Goal: Transaction & Acquisition: Book appointment/travel/reservation

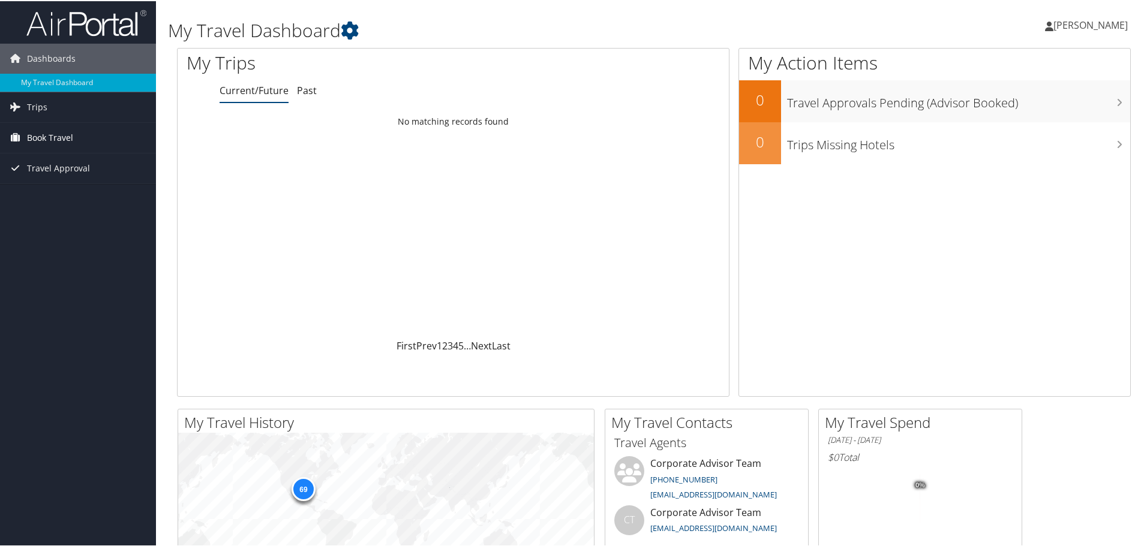
click at [56, 137] on span "Book Travel" at bounding box center [50, 137] width 46 height 30
click at [58, 155] on link "Agent Booking Request" at bounding box center [78, 161] width 156 height 18
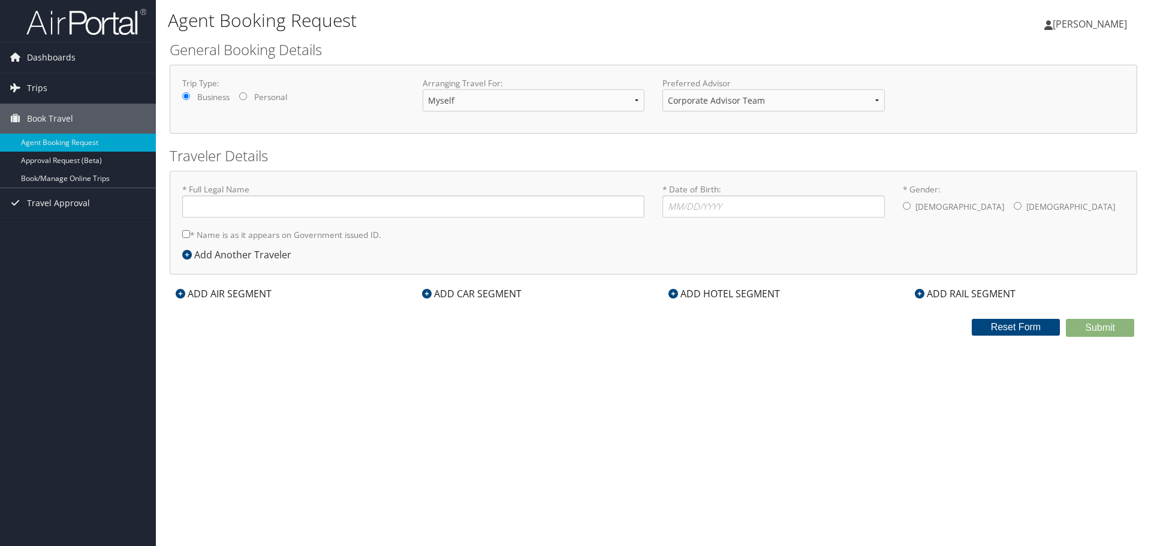
type input "Christina Blevins"
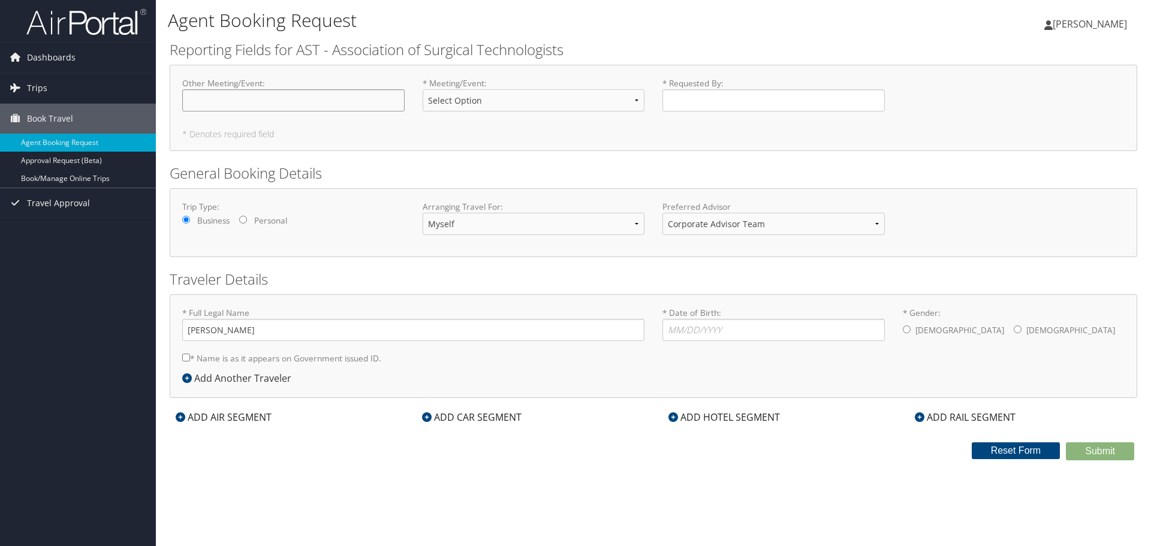
click at [279, 93] on input "Other Meeting/Event : Required" at bounding box center [293, 100] width 222 height 22
type input "National Board Meeting"
click at [458, 103] on select "Select Option ASA BOD Meeting AST BOD Meeting Annual Conference Education (EPSC…" at bounding box center [534, 100] width 222 height 22
select select "AST BOD Meeting"
click at [423, 89] on select "Select Option ASA BOD Meeting AST BOD Meeting Annual Conference Education (EPSC…" at bounding box center [534, 100] width 222 height 22
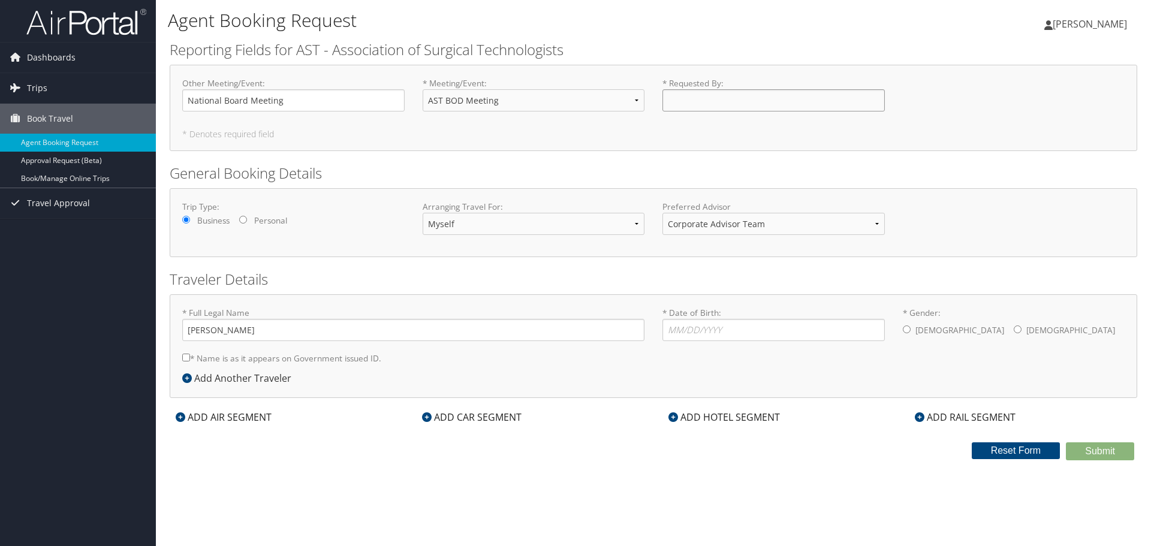
click at [673, 102] on input "* Requested By : Required" at bounding box center [774, 100] width 222 height 22
type input "Chris Blevins"
click at [675, 329] on input "* Date of Birth: Invalid Date" at bounding box center [774, 330] width 222 height 22
type input "11/29/1976"
click at [1014, 327] on input "* Gender: Male Female" at bounding box center [1018, 330] width 8 height 8
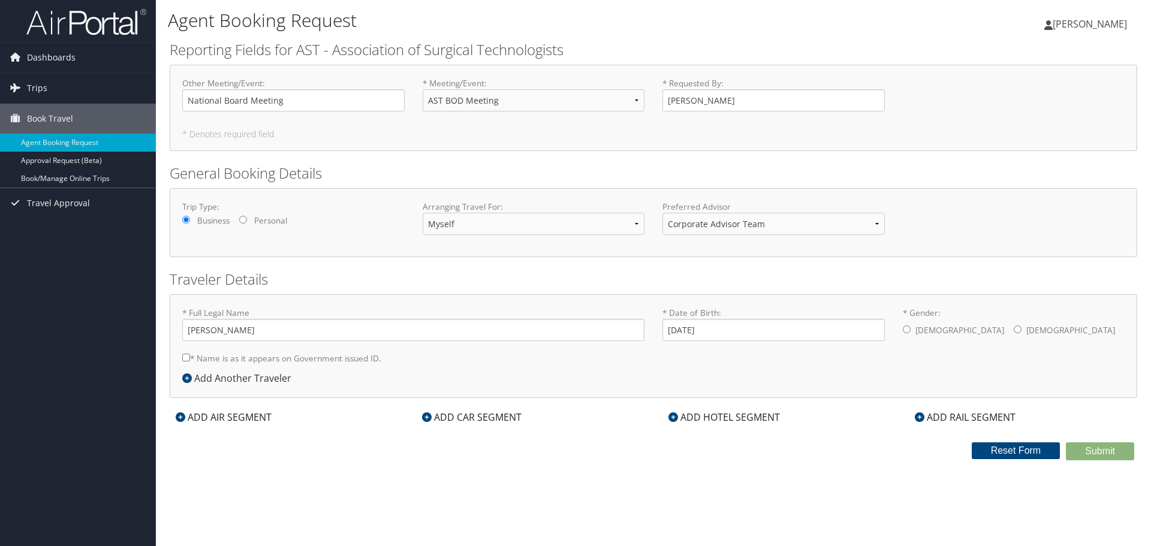
radio input "true"
click at [184, 356] on input "* Name is as it appears on Government issued ID." at bounding box center [186, 358] width 8 height 8
checkbox input "true"
click at [205, 420] on div "ADD AIR SEGMENT" at bounding box center [224, 417] width 108 height 14
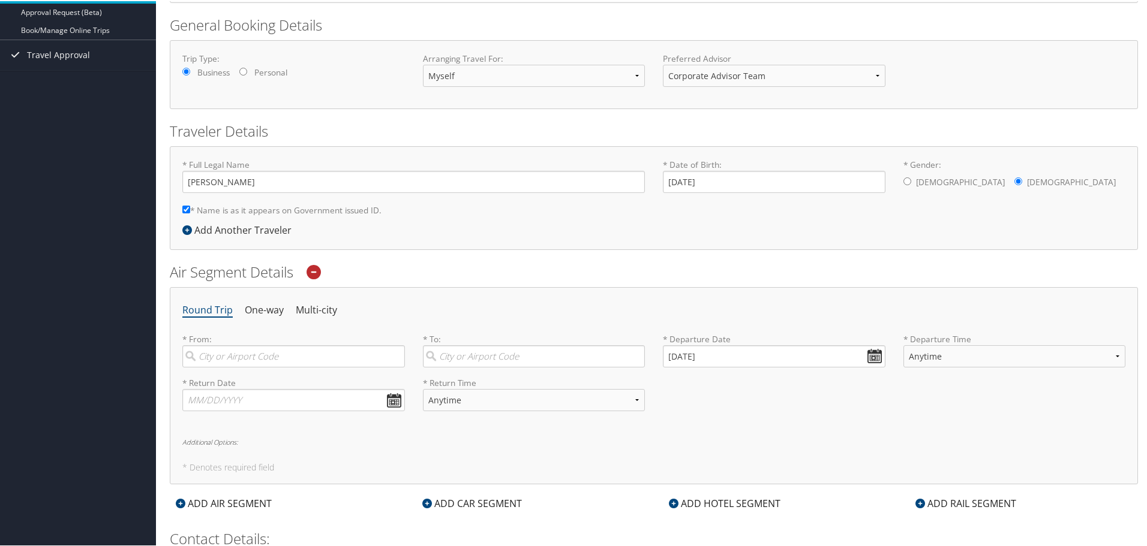
scroll to position [180, 0]
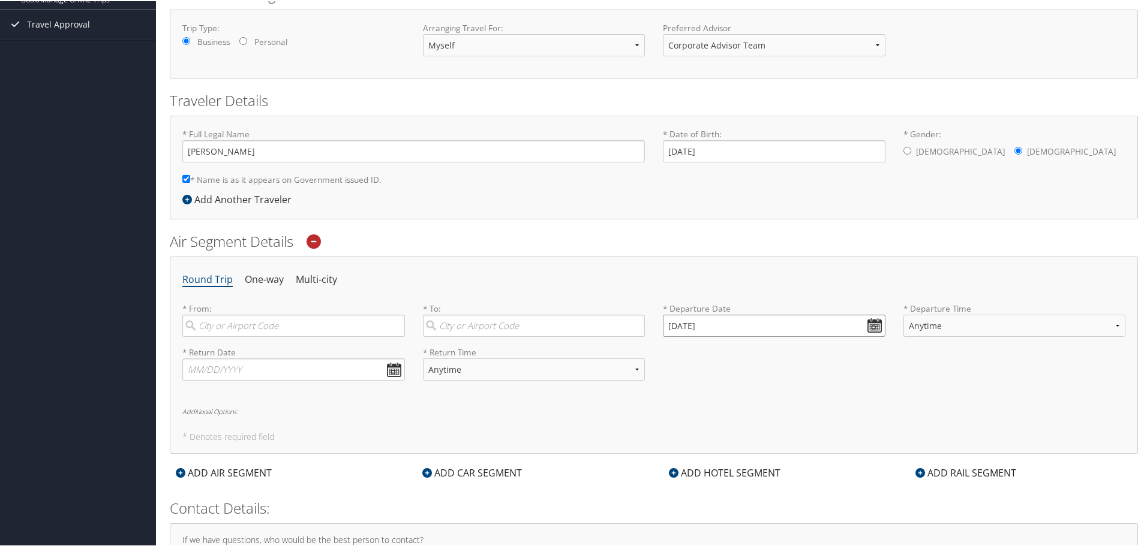
click at [870, 326] on input "08/11/2025" at bounding box center [774, 325] width 222 height 22
click at [706, 326] on input "08/11/20210" at bounding box center [774, 325] width 222 height 22
click at [703, 326] on input "Invalid date" at bounding box center [774, 325] width 222 height 22
click at [687, 326] on input "Invalid date" at bounding box center [774, 325] width 222 height 22
click at [671, 328] on input "Invalid date" at bounding box center [774, 325] width 222 height 22
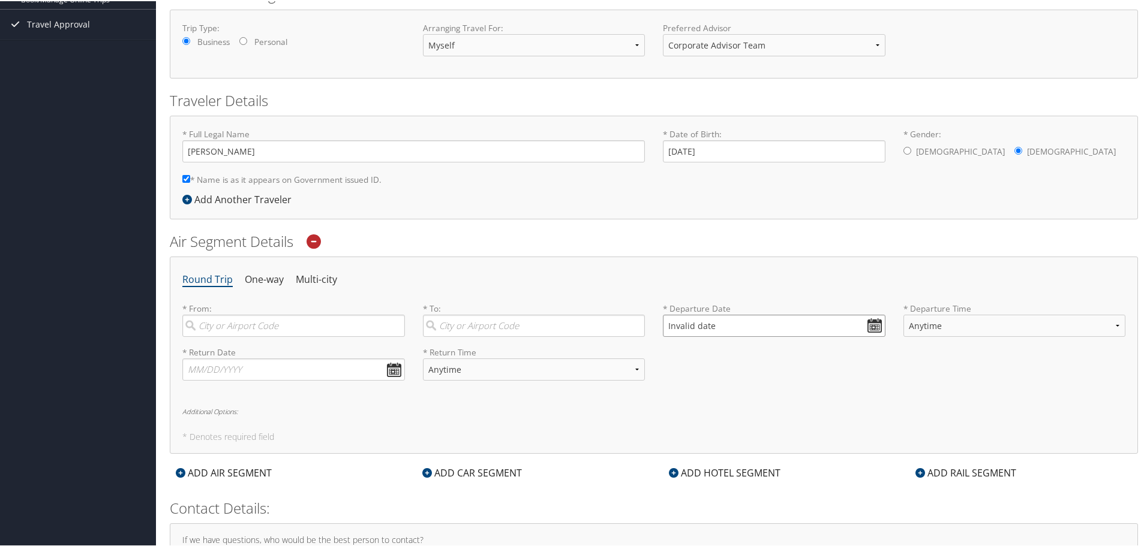
click at [671, 328] on input "Invalid date" at bounding box center [774, 325] width 222 height 22
click at [681, 324] on input "Invalid date" at bounding box center [774, 325] width 222 height 22
click at [671, 328] on input "Invalid date" at bounding box center [774, 325] width 222 height 22
click at [873, 326] on input "Invalid date" at bounding box center [774, 325] width 222 height 22
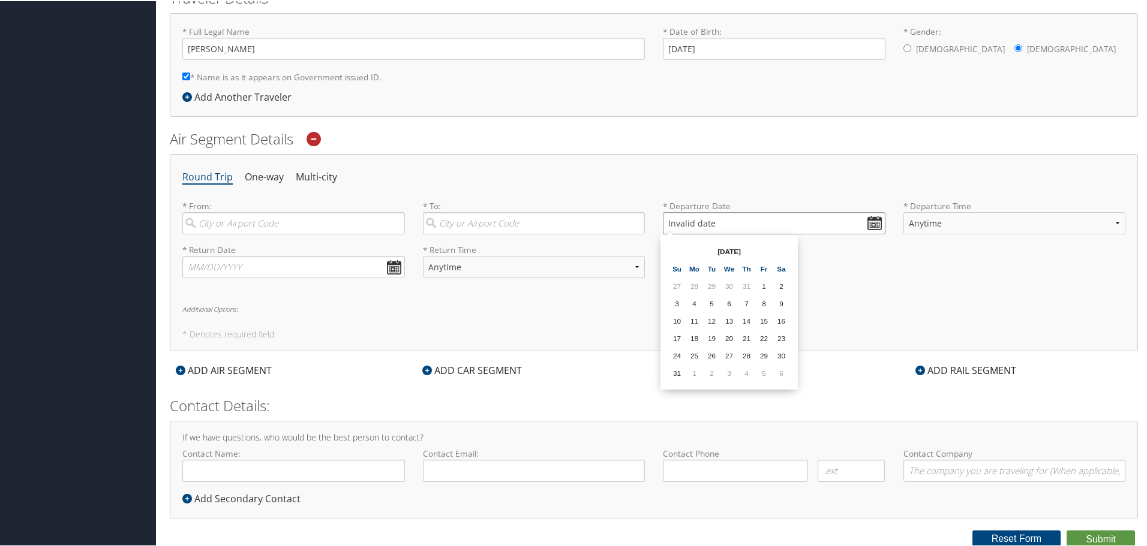
scroll to position [284, 0]
click at [669, 221] on input "Invalid date" at bounding box center [774, 221] width 222 height 22
click at [712, 340] on td "19" at bounding box center [711, 336] width 16 height 16
click at [673, 220] on input "08/19/2025" at bounding box center [774, 221] width 222 height 22
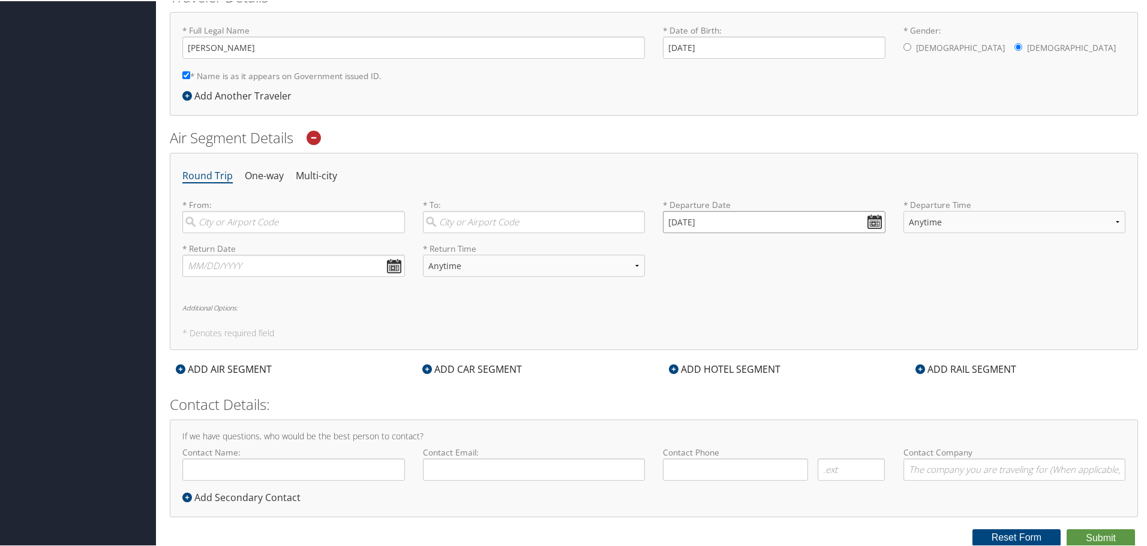
click at [673, 225] on input "08/19/2025" at bounding box center [774, 221] width 222 height 22
click at [673, 225] on input "Invalid date" at bounding box center [774, 221] width 222 height 22
click at [868, 222] on input "Invalid date" at bounding box center [774, 221] width 222 height 22
click at [725, 291] on td "30" at bounding box center [729, 284] width 16 height 16
click at [670, 226] on input "07/30/2025" at bounding box center [774, 221] width 222 height 22
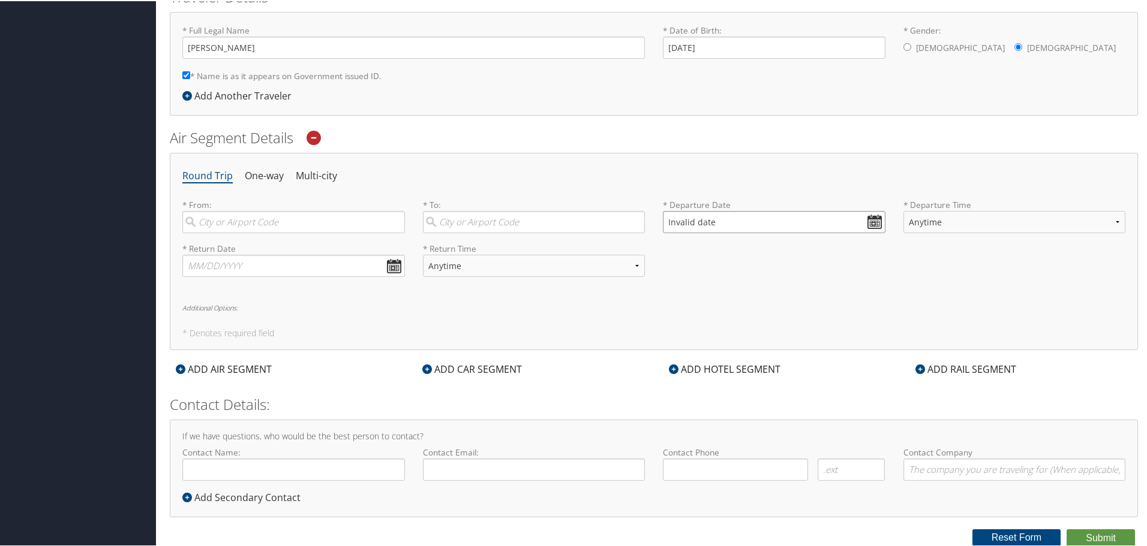
click at [871, 223] on input "Invalid date" at bounding box center [774, 221] width 222 height 22
click at [767, 353] on td "29" at bounding box center [764, 353] width 16 height 16
click at [867, 221] on input "08/29/2025" at bounding box center [774, 221] width 222 height 22
click at [780, 374] on td "6" at bounding box center [781, 371] width 16 height 16
type input "09/06/2025"
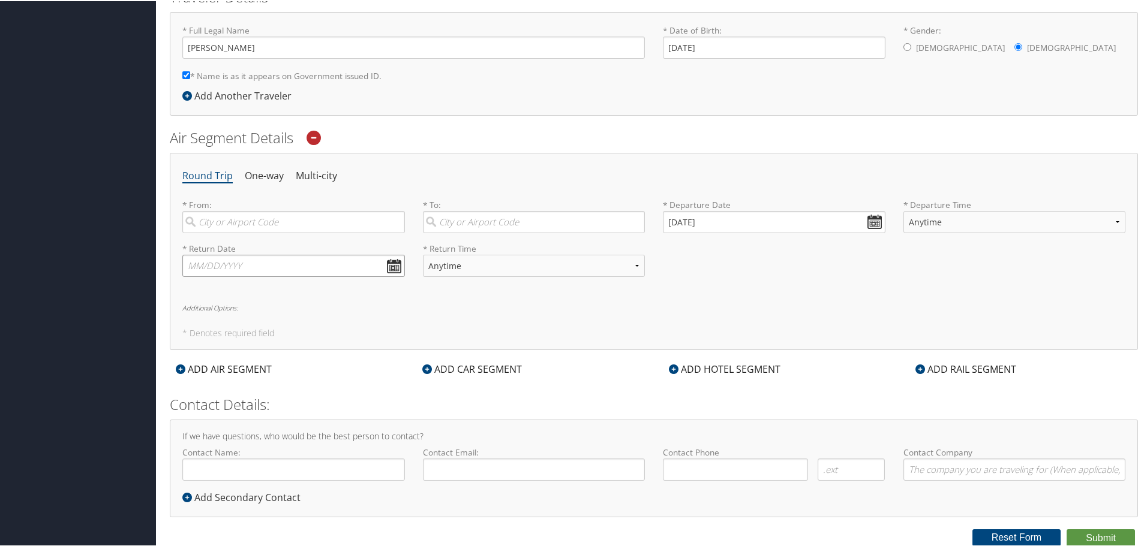
click at [390, 268] on input "text" at bounding box center [293, 265] width 222 height 22
click at [304, 413] on td "6" at bounding box center [303, 415] width 16 height 16
type input "09/06/2025"
click at [875, 222] on input "09/06/2025" at bounding box center [774, 221] width 222 height 22
click at [765, 367] on td "5" at bounding box center [764, 371] width 16 height 16
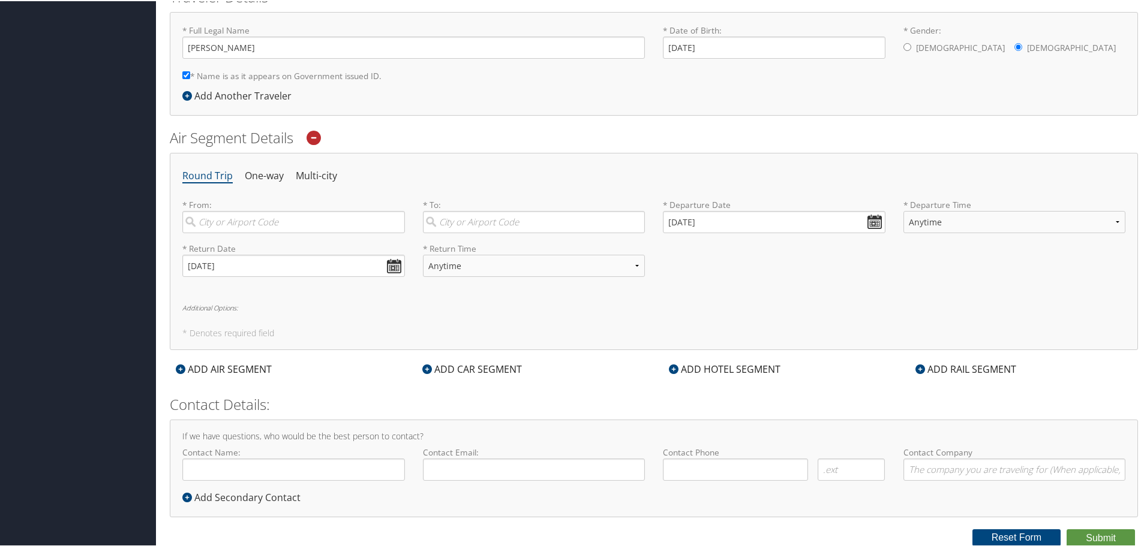
click at [658, 221] on div "* Departure Date 09/05/2025 Dates must be valid" at bounding box center [774, 220] width 240 height 44
click at [675, 221] on input "09/05/2025" at bounding box center [774, 221] width 222 height 22
click at [744, 372] on td "9" at bounding box center [746, 371] width 16 height 16
click at [749, 372] on td "9" at bounding box center [746, 371] width 16 height 16
click at [745, 363] on td "9" at bounding box center [746, 371] width 16 height 16
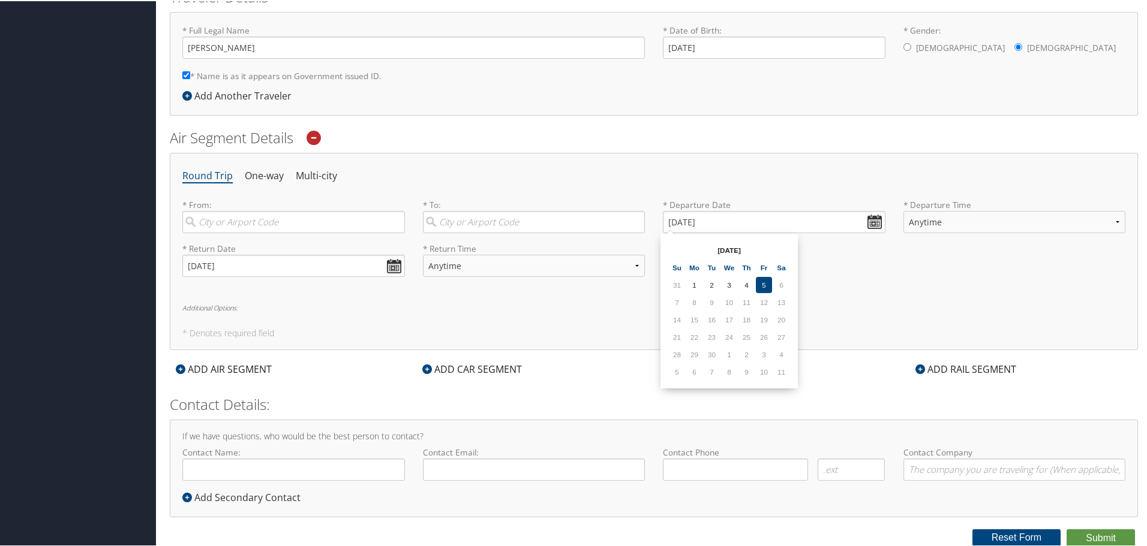
click at [744, 377] on td "9" at bounding box center [746, 371] width 16 height 16
click at [746, 371] on td "9" at bounding box center [746, 371] width 16 height 16
click at [768, 279] on td "5" at bounding box center [764, 284] width 16 height 16
click at [673, 223] on input "09/05/2025" at bounding box center [774, 221] width 222 height 22
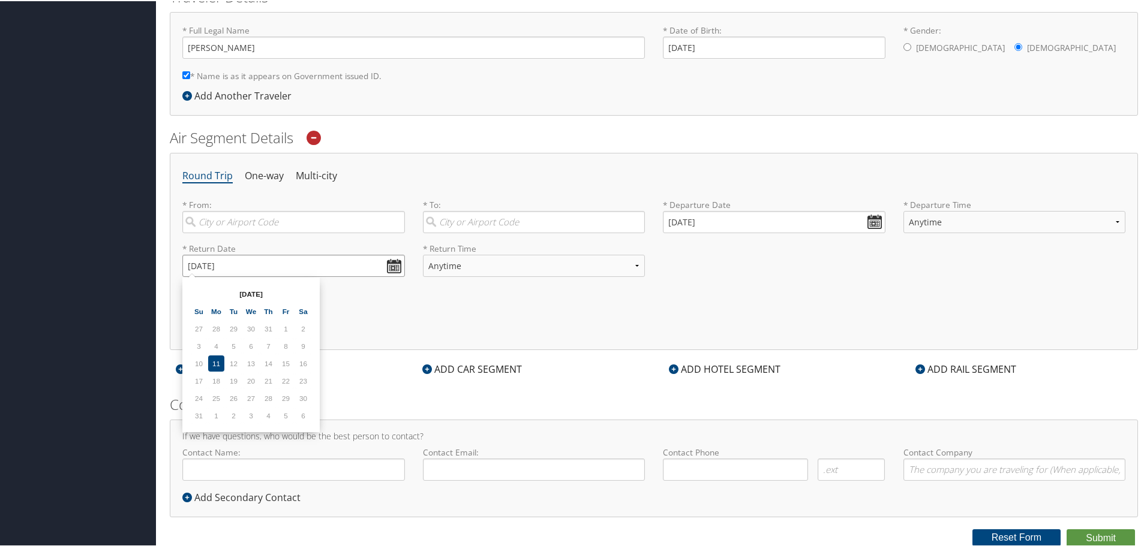
click at [390, 264] on input "09/06/2025" at bounding box center [293, 265] width 222 height 22
click at [279, 396] on td "29" at bounding box center [286, 397] width 16 height 16
click at [865, 223] on input "09/05/2025" at bounding box center [774, 221] width 222 height 22
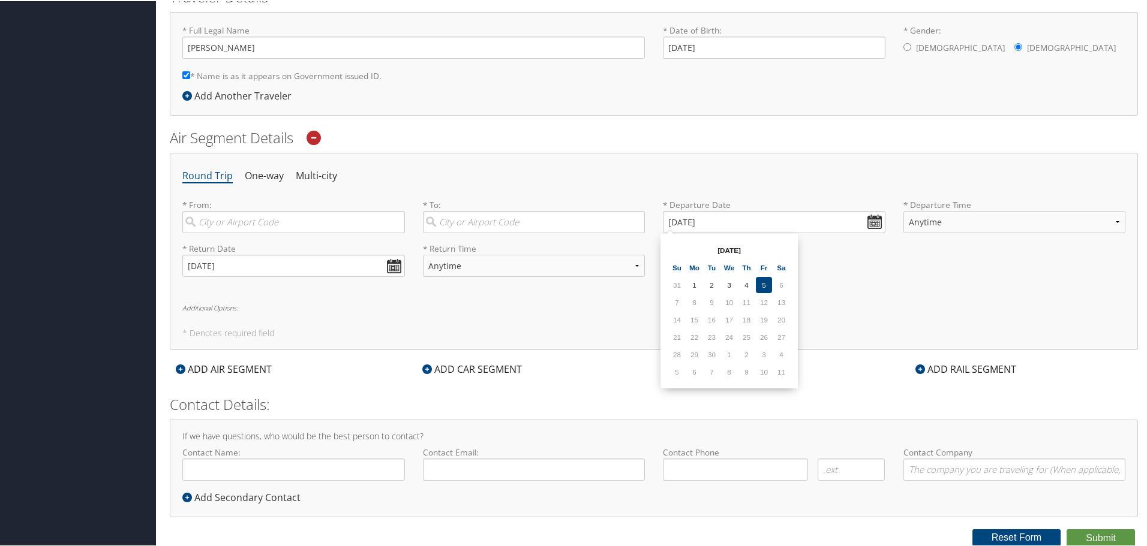
click at [780, 285] on td "6" at bounding box center [781, 284] width 16 height 16
click at [746, 356] on td "2" at bounding box center [746, 353] width 16 height 16
click at [748, 368] on td "9" at bounding box center [746, 371] width 16 height 16
click at [747, 369] on td "9" at bounding box center [746, 371] width 16 height 16
click at [729, 281] on td "3" at bounding box center [729, 284] width 16 height 16
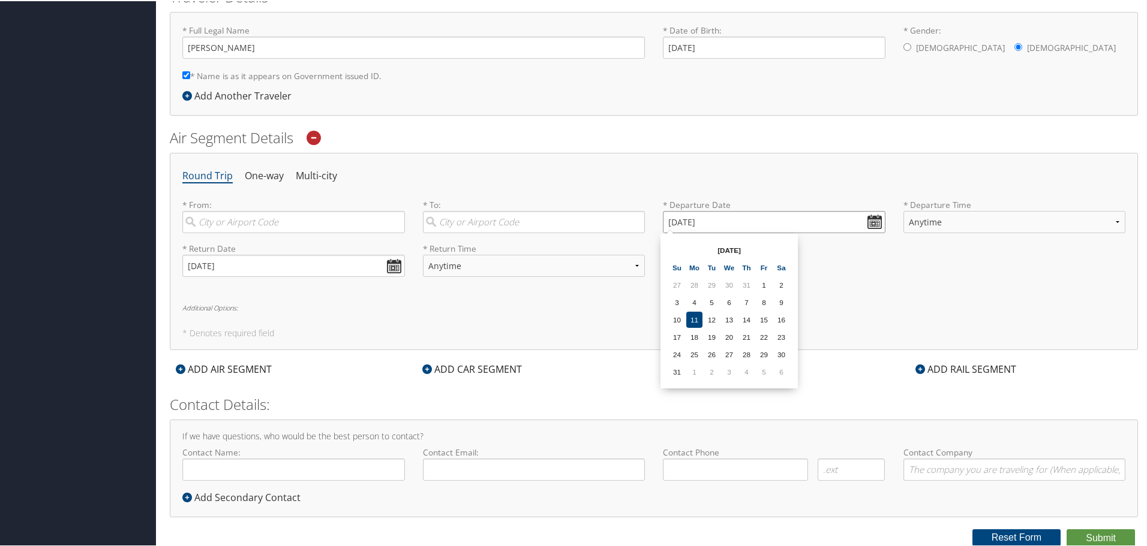
click at [672, 225] on input "09/03/2025" at bounding box center [774, 221] width 222 height 22
click at [766, 362] on table "Aug 2025 Su Mo Tu We Th Fr Sa 27 28 29 30 31 1 2 3 4 5 6 7 8 9 10 11 12 13 14 1…" at bounding box center [728, 310] width 123 height 140
click at [767, 374] on td "5" at bounding box center [764, 371] width 16 height 16
click at [689, 223] on input "09/05/2025" at bounding box center [774, 221] width 222 height 22
click at [783, 367] on td "6" at bounding box center [781, 371] width 16 height 16
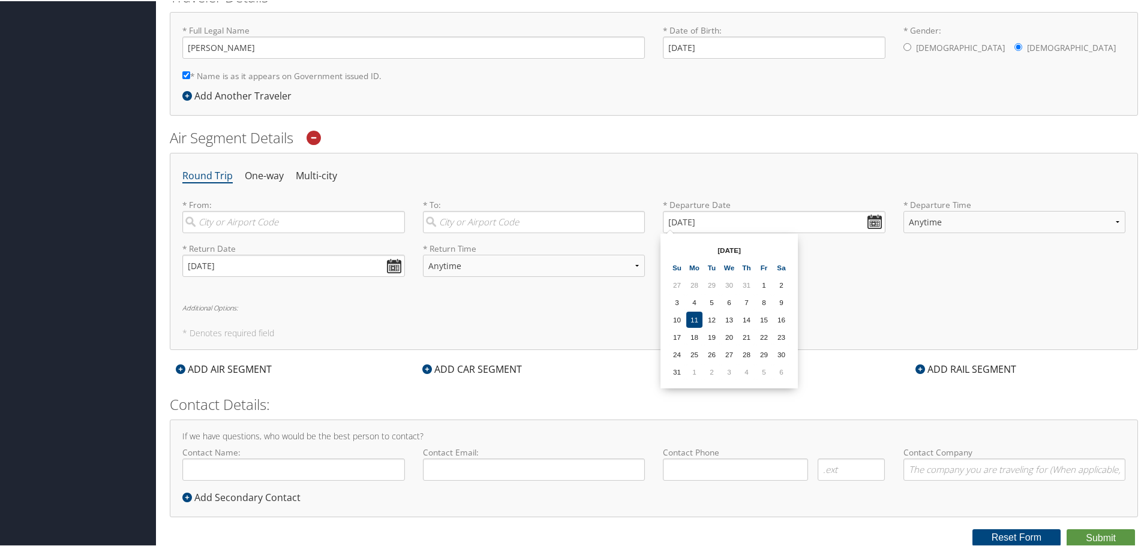
click at [781, 370] on td "6" at bounding box center [781, 371] width 16 height 16
click at [777, 321] on td "16" at bounding box center [781, 319] width 16 height 16
drag, startPoint x: 711, startPoint y: 220, endPoint x: 694, endPoint y: 224, distance: 16.7
click at [710, 221] on input "08/16/2025" at bounding box center [774, 221] width 222 height 22
click at [674, 226] on input "08/16/2025" at bounding box center [774, 221] width 222 height 22
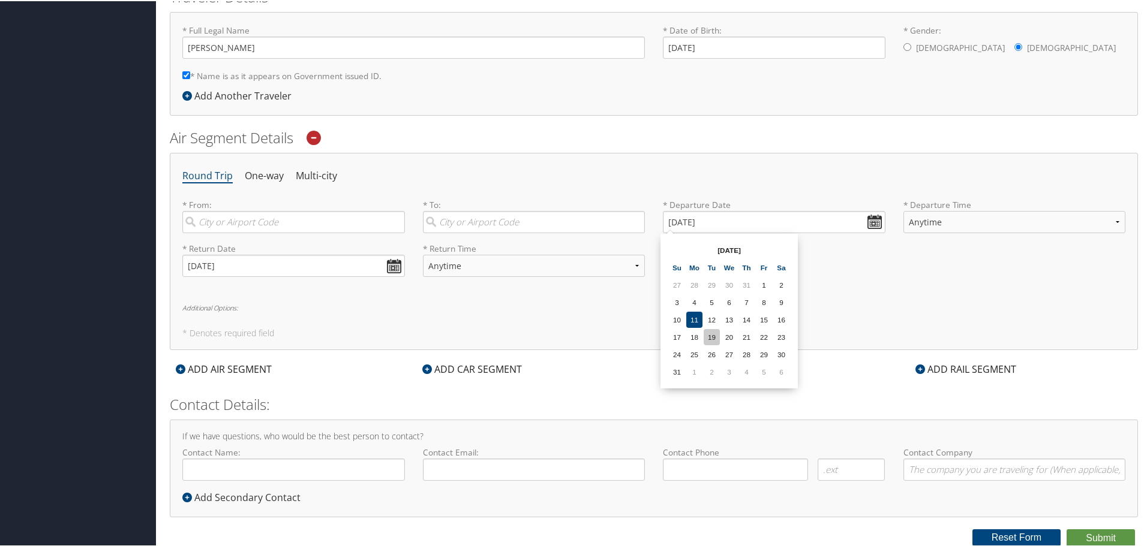
click at [711, 342] on td "19" at bounding box center [711, 336] width 16 height 16
click at [690, 226] on input "08/19/2025" at bounding box center [774, 221] width 222 height 22
click at [729, 338] on td "20" at bounding box center [729, 336] width 16 height 16
click at [693, 219] on input "08/20/2025" at bounding box center [774, 221] width 222 height 22
click at [744, 344] on table "Aug 2025 Su Mo Tu We Th Fr Sa 27 28 29 30 31 1 2 3 4 5 6 7 8 9 10 11 12 13 14 1…" at bounding box center [728, 310] width 123 height 140
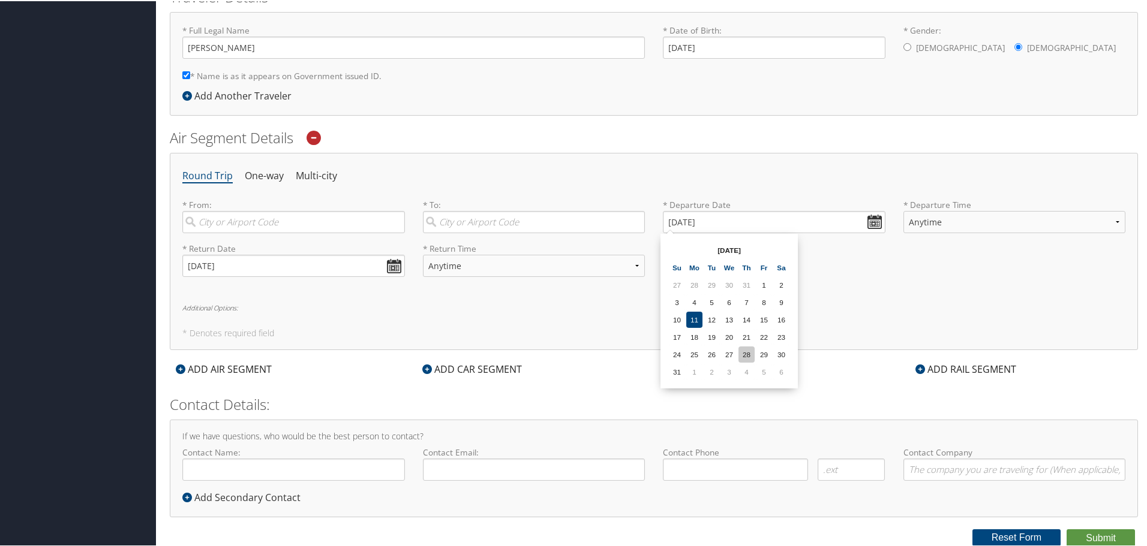
click at [747, 350] on td "28" at bounding box center [746, 353] width 16 height 16
click at [694, 219] on input "08/28/2025" at bounding box center [774, 221] width 222 height 22
click at [690, 369] on td "1" at bounding box center [694, 371] width 16 height 16
click at [706, 224] on input "09/01/2025" at bounding box center [774, 221] width 222 height 22
click at [743, 370] on td "4" at bounding box center [746, 371] width 16 height 16
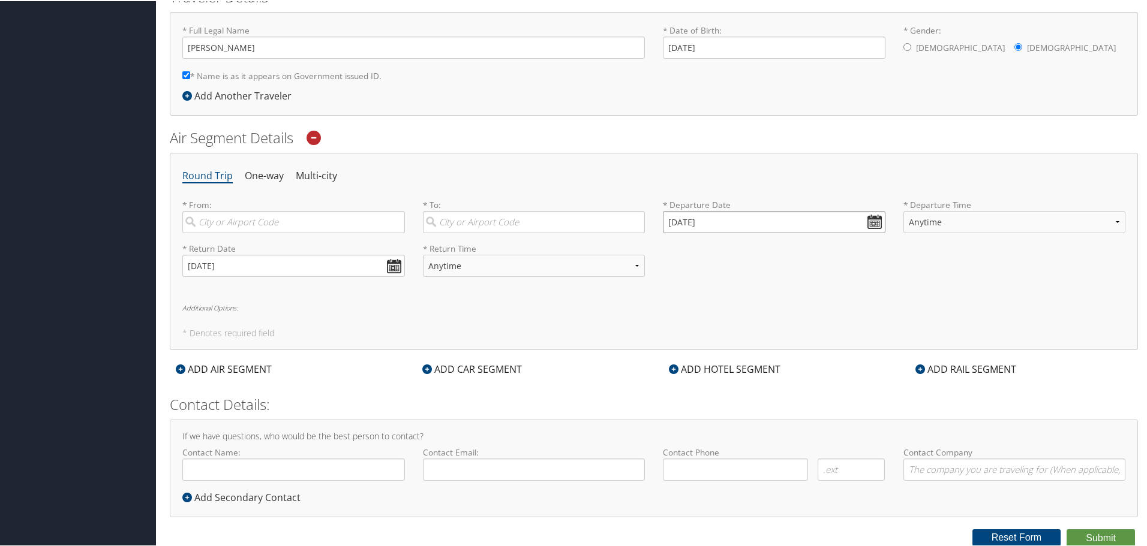
click at [707, 222] on input "09/04/2025" at bounding box center [774, 221] width 222 height 22
click at [764, 366] on td "5" at bounding box center [764, 371] width 16 height 16
type input "09/05/2025"
click at [708, 221] on input "09/05/2025" at bounding box center [774, 221] width 222 height 22
click at [784, 371] on td "6" at bounding box center [781, 371] width 16 height 16
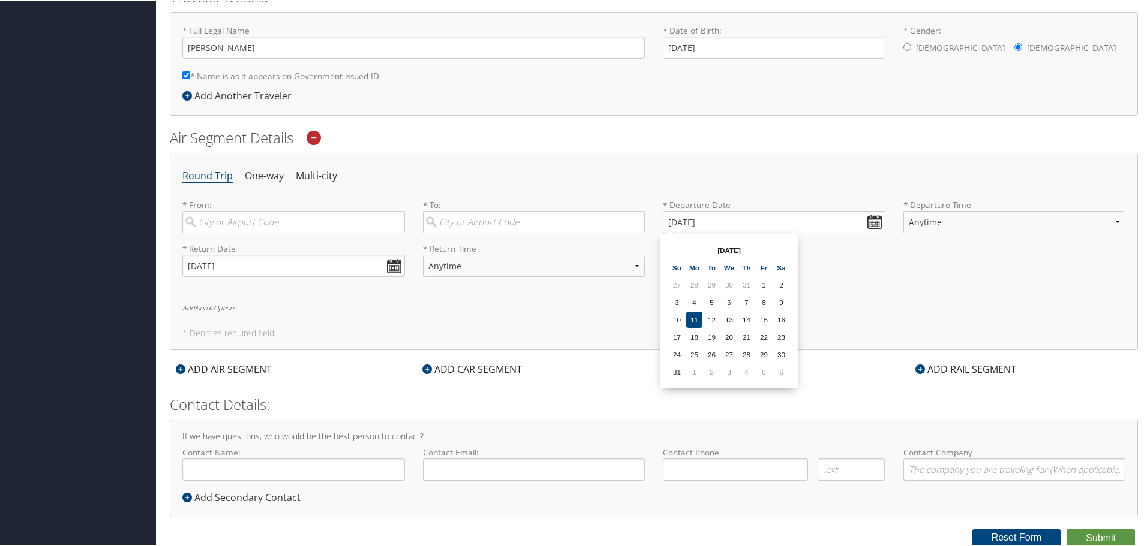
click at [782, 371] on td "6" at bounding box center [781, 371] width 16 height 16
click at [779, 371] on td "6" at bounding box center [781, 371] width 16 height 16
click at [760, 366] on td "5" at bounding box center [764, 371] width 16 height 16
click at [686, 219] on input "09/05/2025" at bounding box center [774, 221] width 222 height 22
click at [778, 370] on td "6" at bounding box center [781, 371] width 16 height 16
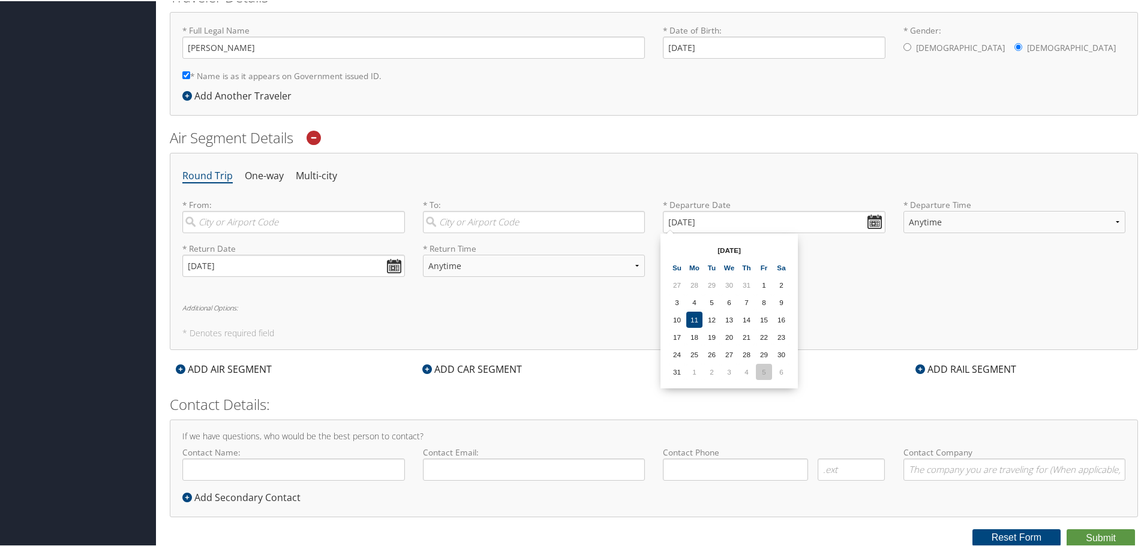
click at [763, 369] on td "5" at bounding box center [764, 371] width 16 height 16
click at [393, 266] on input "09/06/2025" at bounding box center [293, 265] width 222 height 22
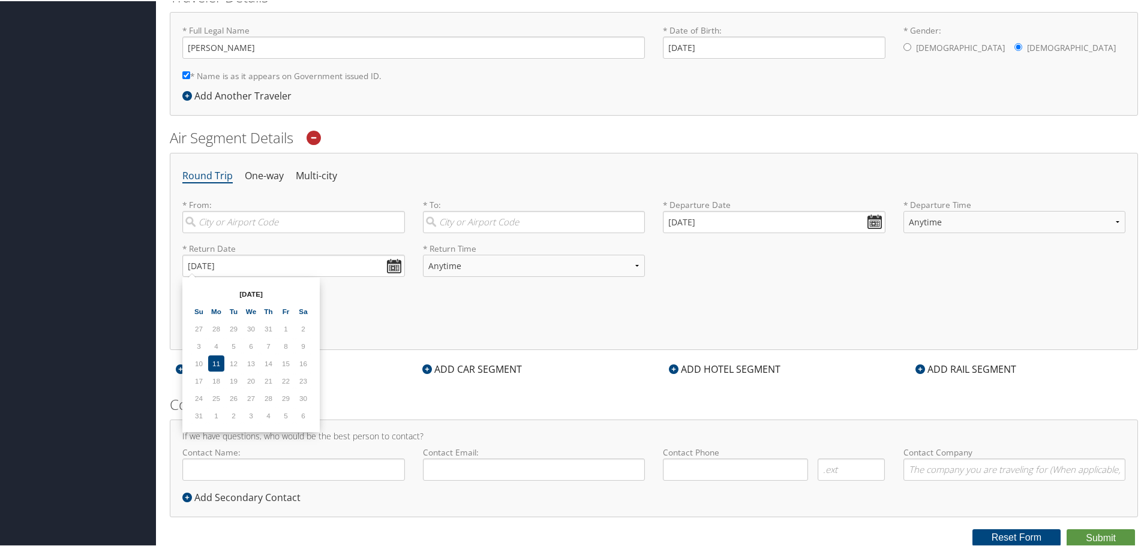
click at [296, 402] on td "30" at bounding box center [303, 397] width 16 height 16
click at [271, 377] on td "21" at bounding box center [268, 380] width 16 height 16
click at [223, 331] on td "28" at bounding box center [216, 328] width 16 height 16
click at [193, 268] on input "09/06/2025" at bounding box center [293, 265] width 222 height 22
click at [240, 398] on td "30" at bounding box center [233, 397] width 16 height 16
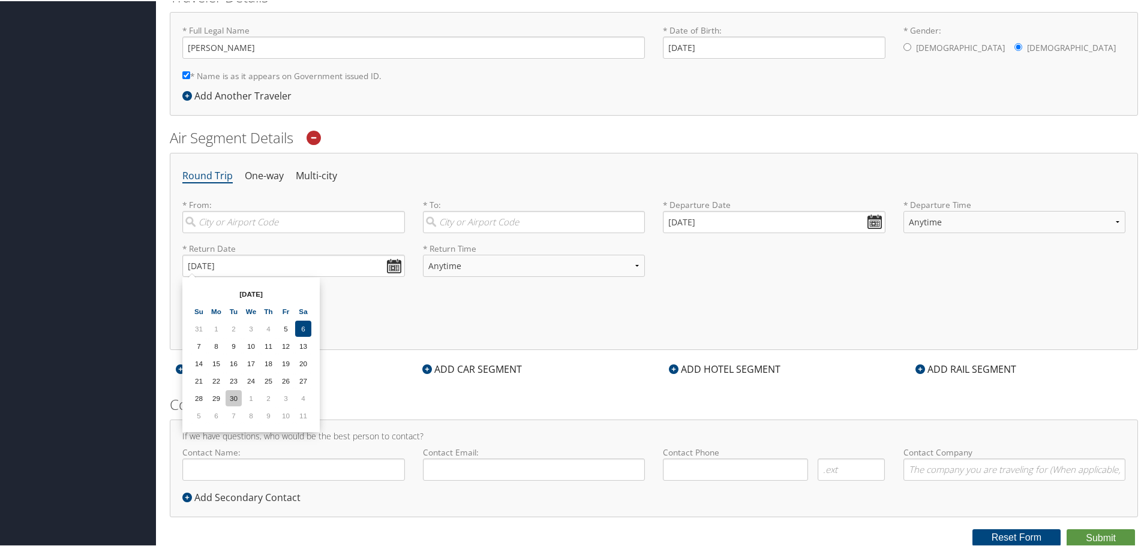
type input "09/30/2025"
click at [870, 222] on input "09/05/2025" at bounding box center [774, 221] width 222 height 22
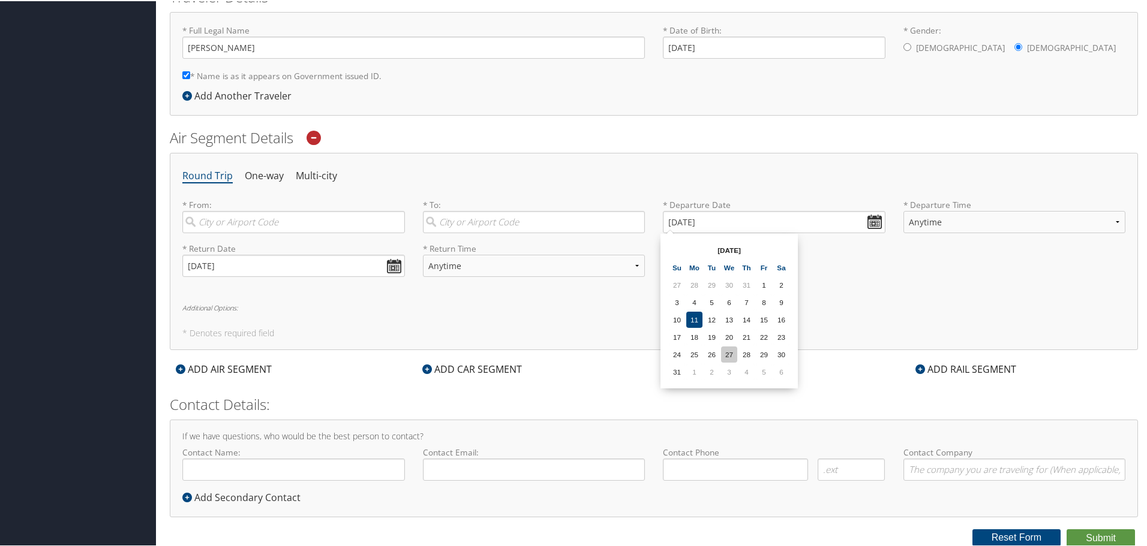
click at [733, 351] on td "27" at bounding box center [729, 353] width 16 height 16
click at [695, 220] on input "08/27/2025" at bounding box center [774, 221] width 222 height 22
click at [759, 348] on td "29" at bounding box center [764, 353] width 16 height 16
type input "08/29/2025"
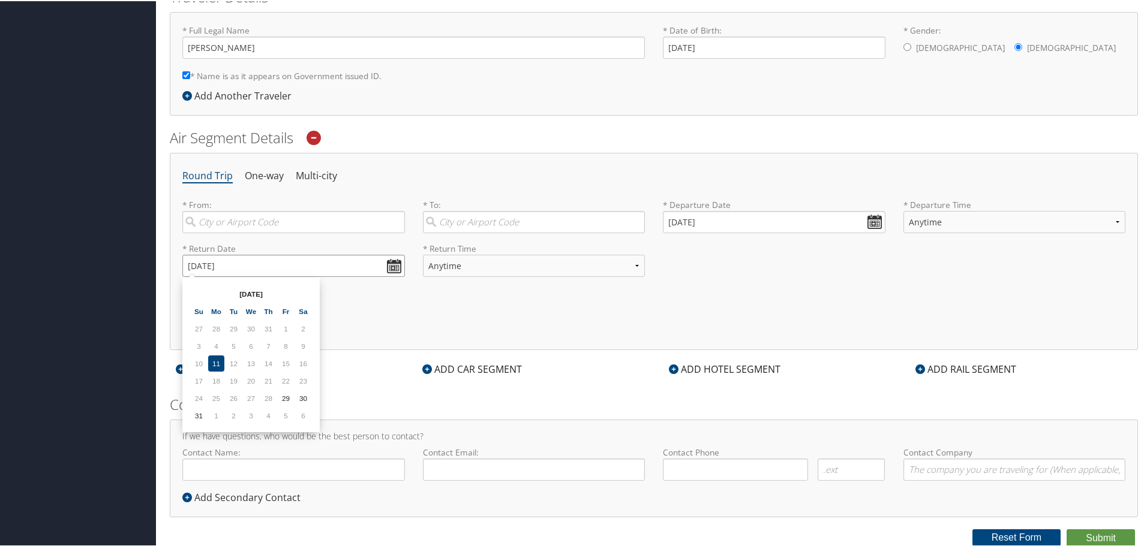
click at [387, 266] on input "09/30/2025" at bounding box center [293, 265] width 222 height 22
click at [291, 412] on td "5" at bounding box center [286, 415] width 16 height 16
type input "09/05/2025"
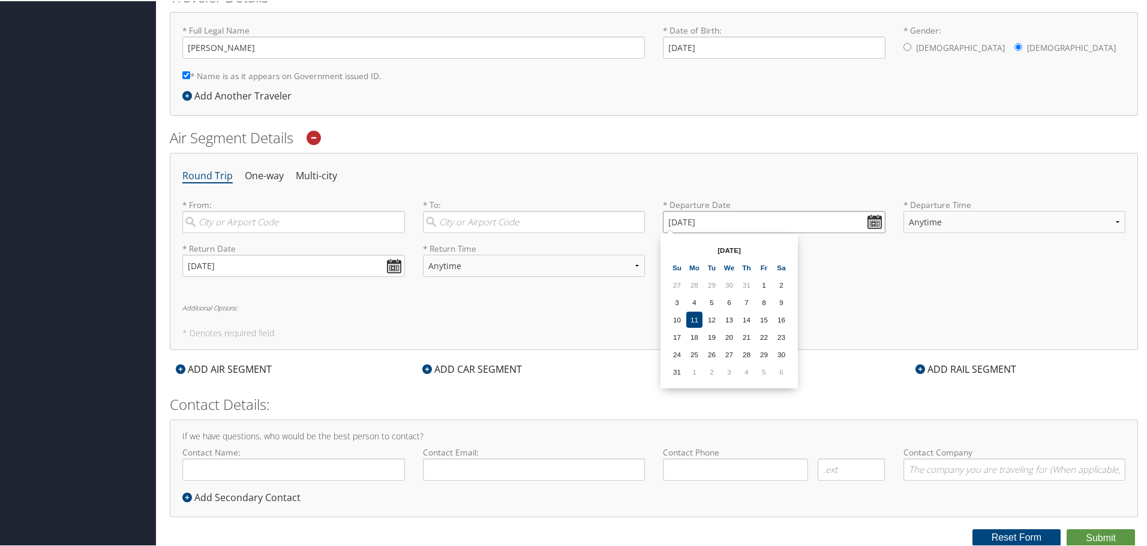
click at [703, 221] on input "08/29/2025" at bounding box center [774, 221] width 222 height 22
click at [675, 221] on input "08/29/2025" at bounding box center [774, 221] width 222 height 22
click at [693, 217] on input "Invalid date" at bounding box center [774, 221] width 222 height 22
click at [769, 347] on td "29" at bounding box center [764, 353] width 16 height 16
type input "08/29/2025"
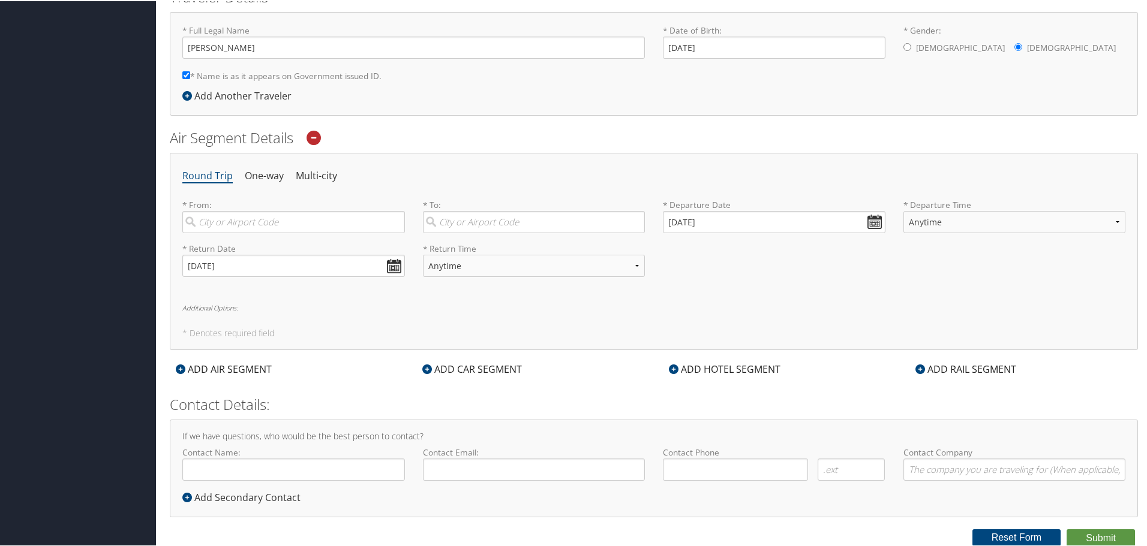
click at [1100, 527] on form "Reporting Fields for AST - Association of Surgical Technologists Other Meeting/…" at bounding box center [654, 151] width 968 height 790
click at [1096, 541] on button "Submit" at bounding box center [1100, 537] width 68 height 18
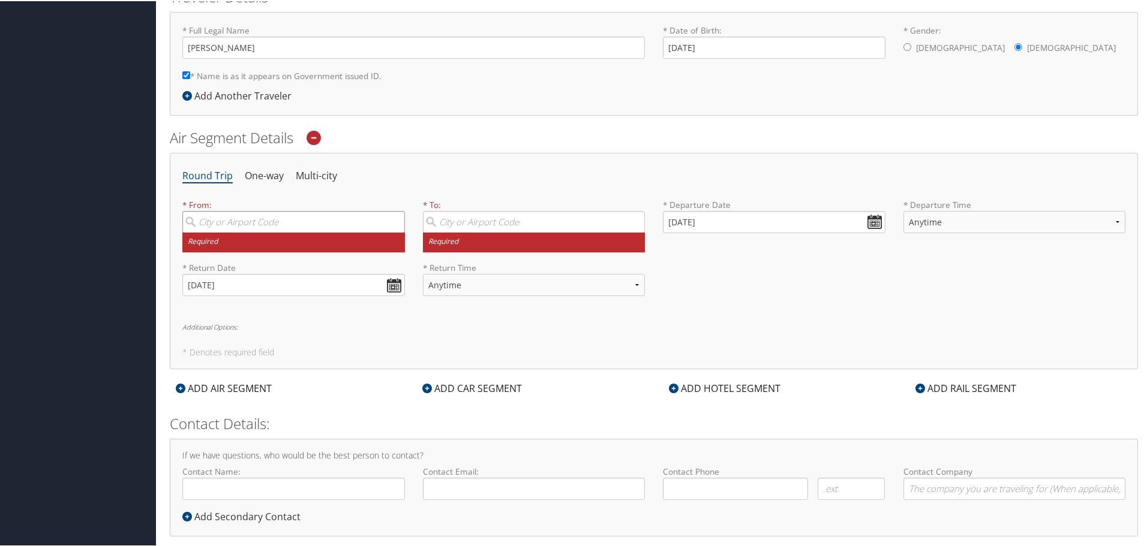
click at [327, 216] on input "search" at bounding box center [293, 221] width 222 height 22
click at [324, 234] on div "Knoxville (TYS TN)" at bounding box center [295, 243] width 206 height 31
click at [324, 232] on input "tys" at bounding box center [293, 221] width 222 height 22
type input "Knoxville (TYS TN)"
click at [462, 218] on input "search" at bounding box center [534, 221] width 222 height 22
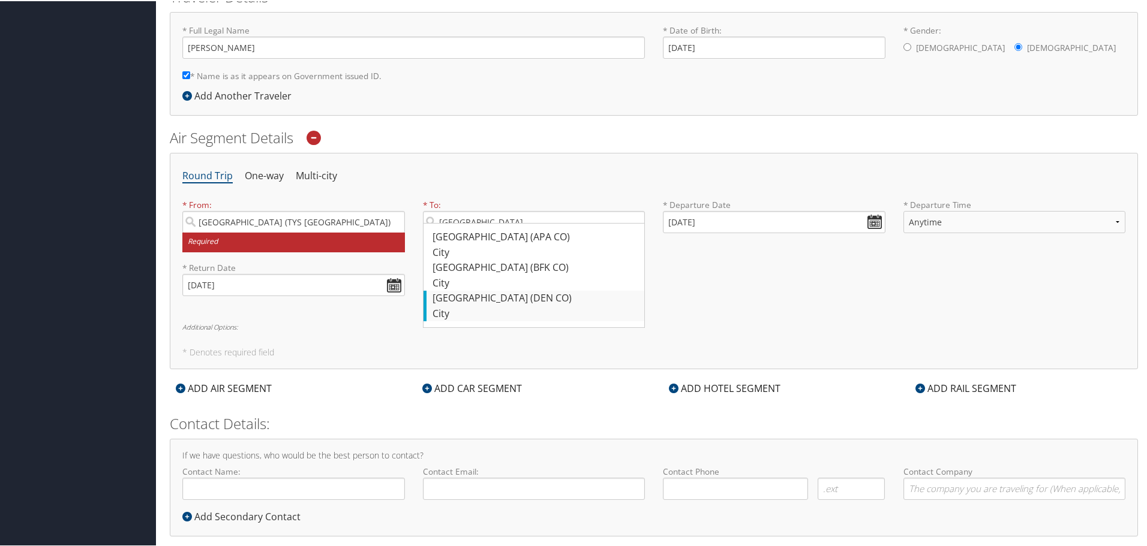
click at [452, 303] on div "Denver (DEN CO)" at bounding box center [535, 298] width 206 height 16
click at [452, 232] on input "denver" at bounding box center [534, 221] width 222 height 22
type input "Denver (DEN CO)"
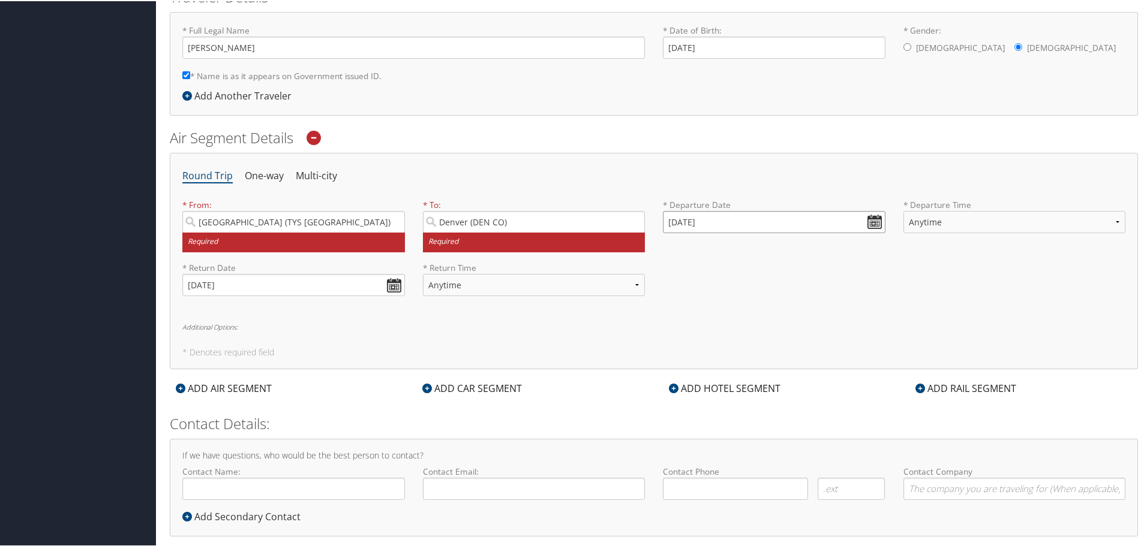
click at [868, 222] on input "08/29/2025" at bounding box center [774, 221] width 222 height 22
click at [738, 358] on table "Aug 2025 Su Mo Tu We Th Fr Sa 27 28 29 30 31 1 2 3 4 5 6 7 8 9 10 11 12 13 14 1…" at bounding box center [728, 310] width 123 height 140
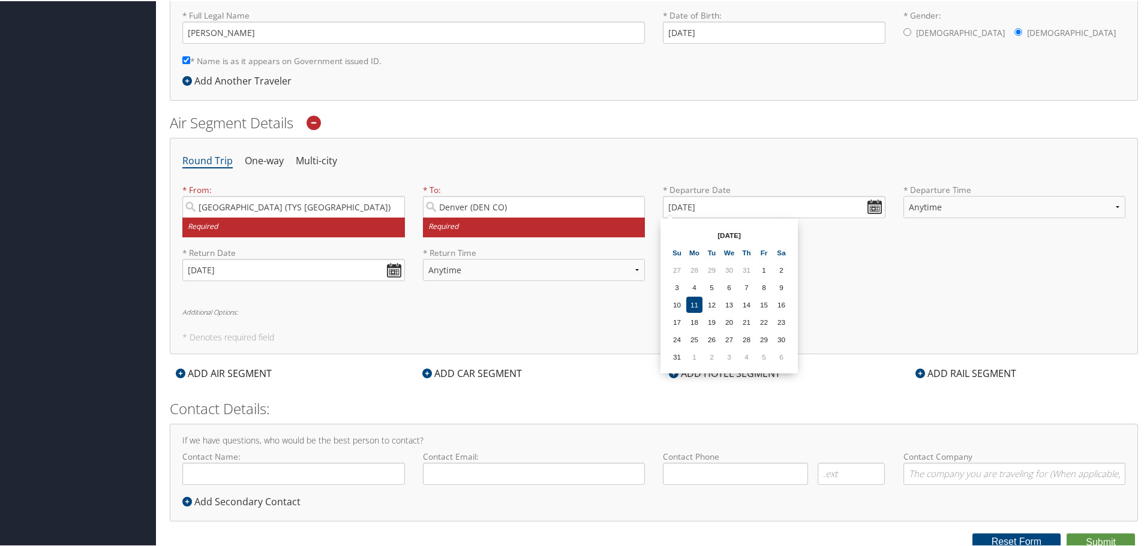
scroll to position [303, 0]
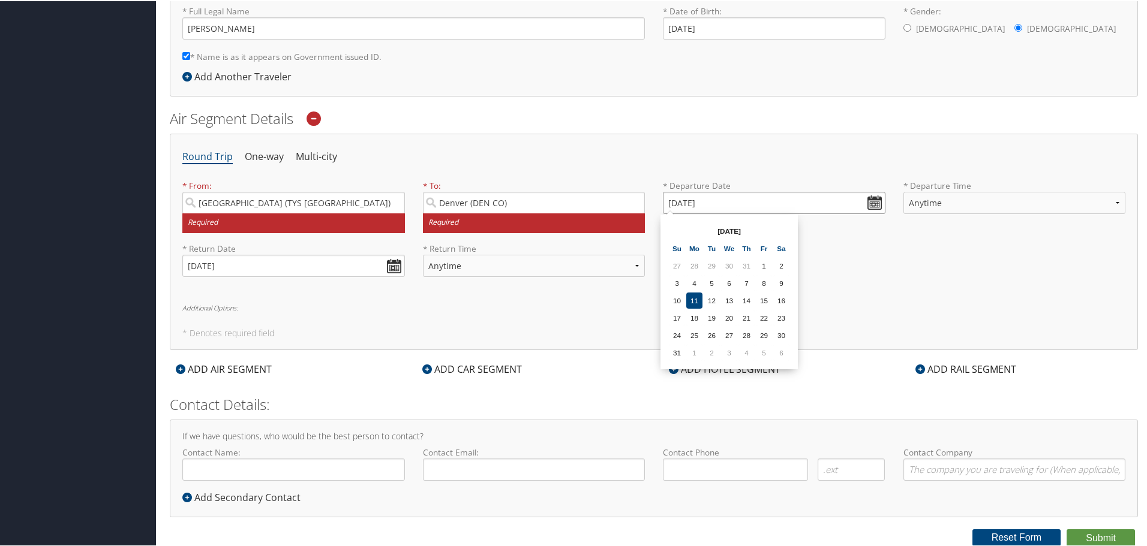
click at [676, 202] on input "08/29/2025" at bounding box center [774, 202] width 222 height 22
click at [936, 207] on select "Anytime Early Morning (5AM-7AM) Morning (7AM-12PM) Afternoon (12PM-5PM) Evening…" at bounding box center [1014, 202] width 222 height 22
click at [865, 203] on input "Invalid date" at bounding box center [774, 202] width 222 height 22
click at [679, 350] on td "31" at bounding box center [677, 352] width 16 height 16
click at [705, 201] on input "08/31/2025" at bounding box center [774, 202] width 222 height 22
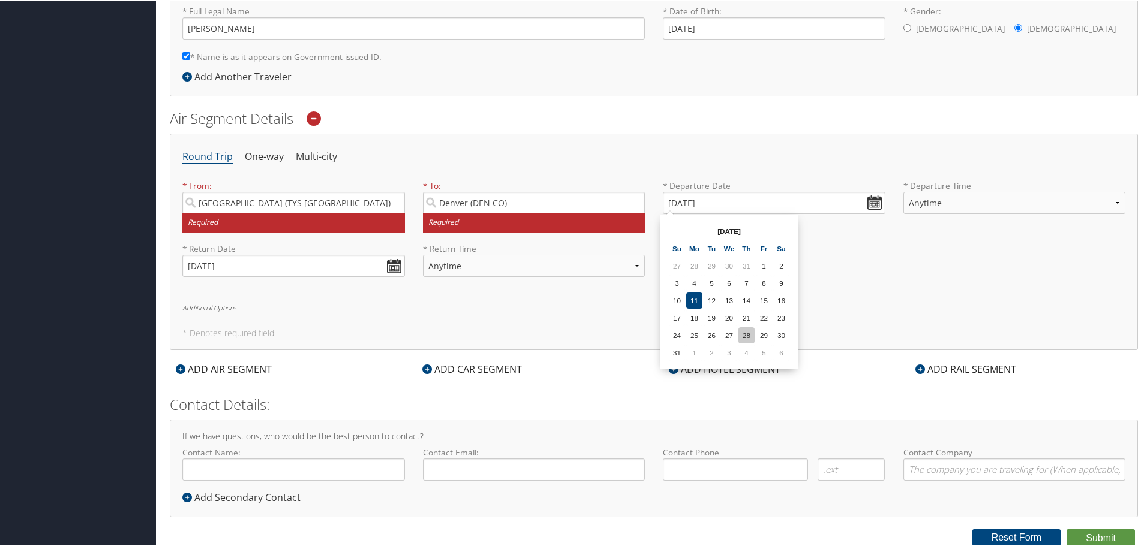
click at [754, 336] on td "28" at bounding box center [746, 334] width 16 height 16
type input "08/28/2025"
click at [391, 263] on input "09/05/2025" at bounding box center [293, 265] width 222 height 22
click at [395, 338] on div "Round Trip One-way Multi-city * From: Knoxville (TYS TN) Required * To: Denver …" at bounding box center [654, 241] width 968 height 216
click at [1083, 531] on button "Submit" at bounding box center [1100, 537] width 68 height 18
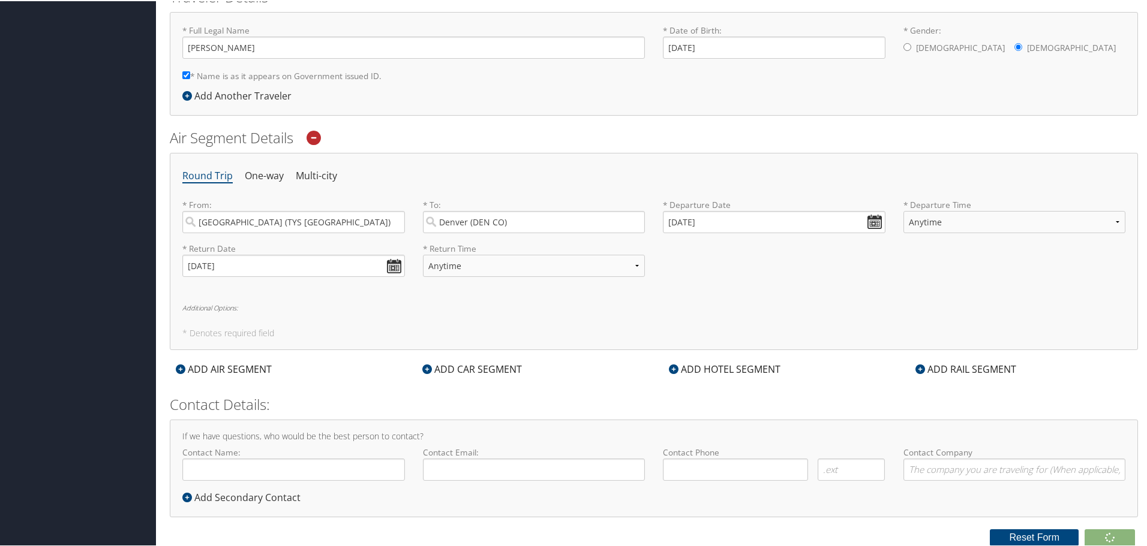
scroll to position [284, 0]
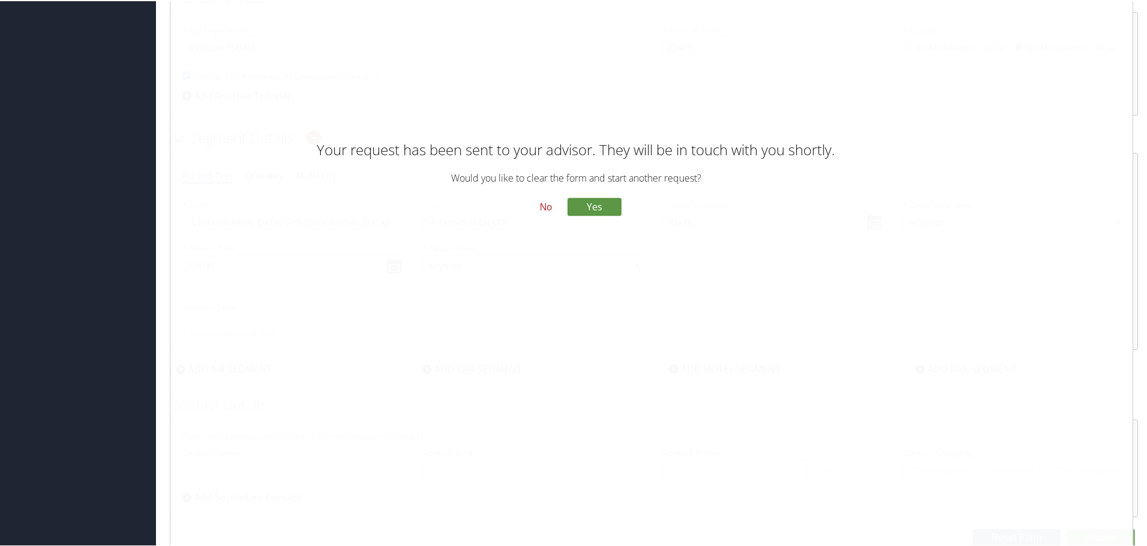
click at [546, 207] on button "No" at bounding box center [545, 206] width 31 height 20
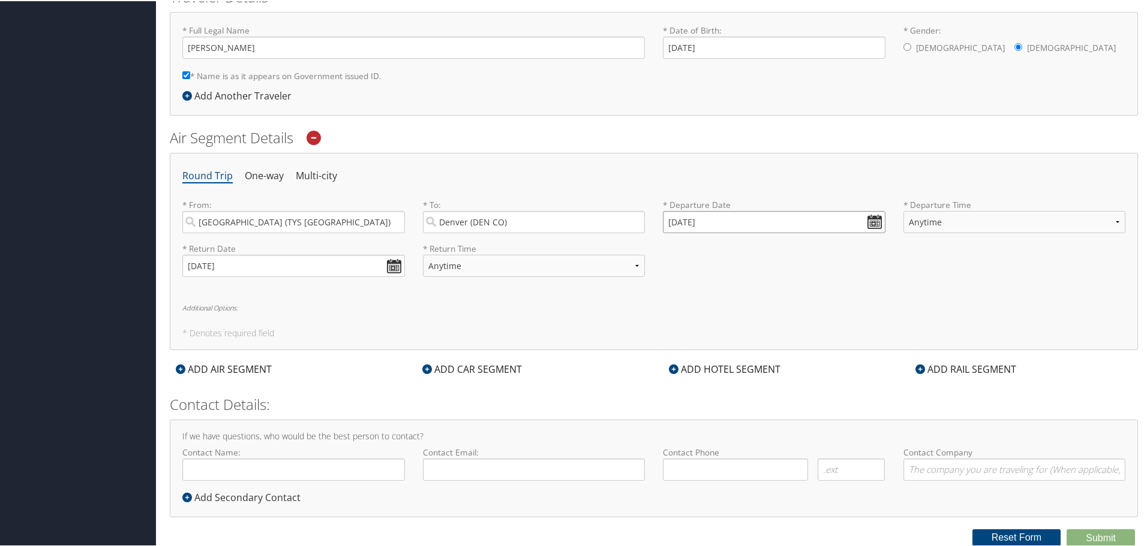
click at [871, 219] on input "08/28/2025" at bounding box center [774, 221] width 222 height 22
drag, startPoint x: 759, startPoint y: 281, endPoint x: 747, endPoint y: 299, distance: 22.1
drag, startPoint x: 747, startPoint y: 299, endPoint x: 643, endPoint y: 317, distance: 105.3
click at [644, 323] on div "Round Trip One-way Multi-city * From: Knoxville (TYS TN) Required * To: Denver …" at bounding box center [654, 250] width 968 height 197
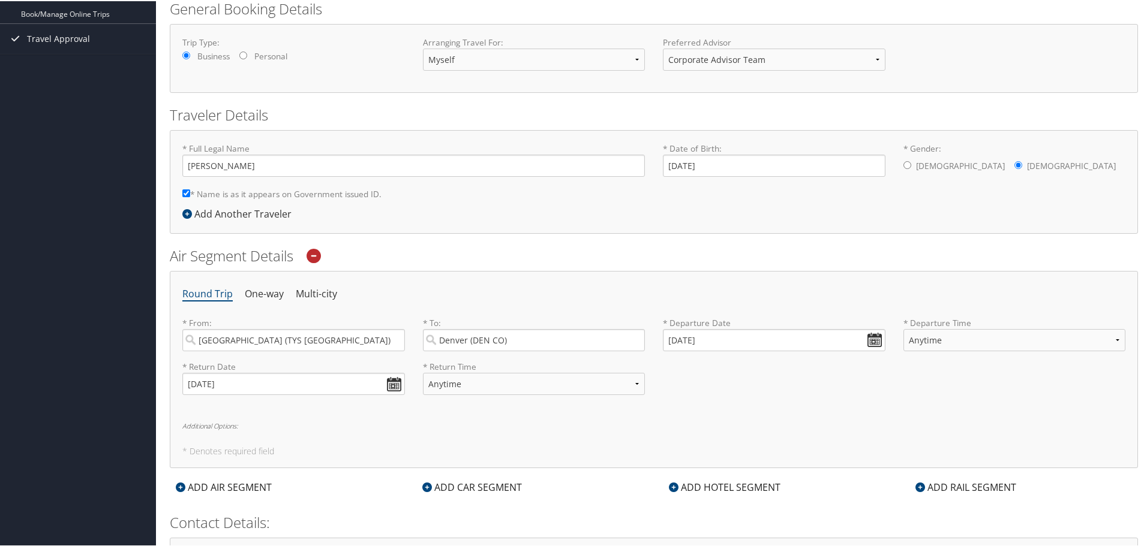
scroll to position [0, 0]
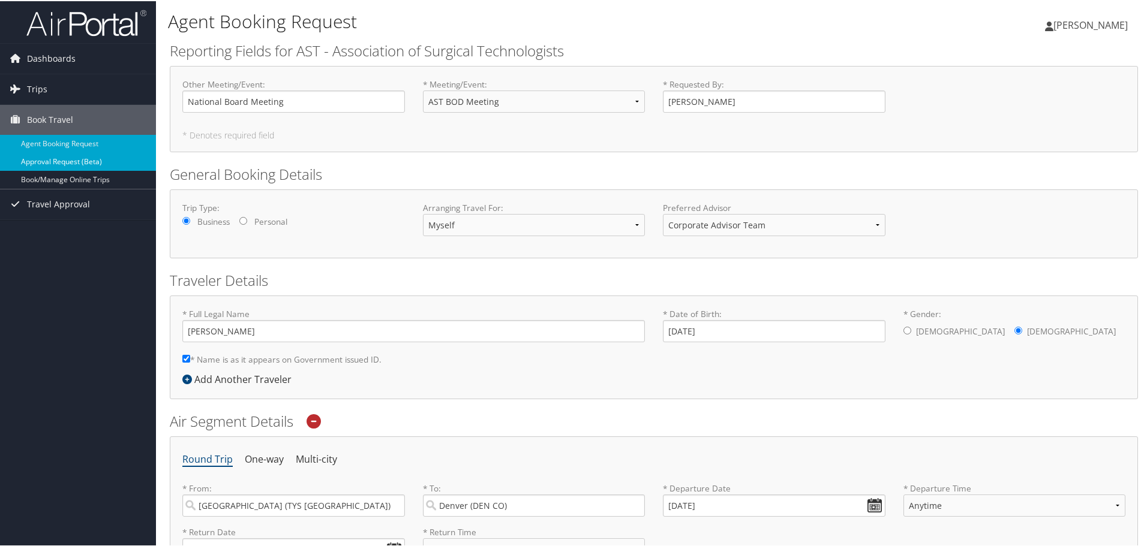
click at [64, 157] on link "Approval Request (Beta)" at bounding box center [78, 161] width 156 height 18
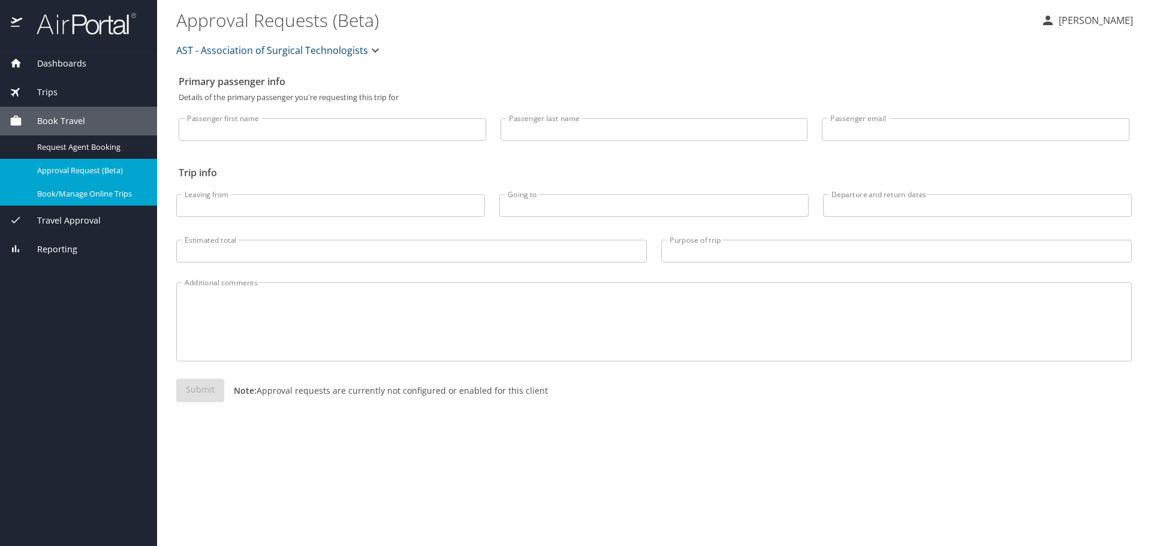
click at [118, 188] on div "Book/Manage Online Trips" at bounding box center [79, 194] width 138 height 14
click at [72, 221] on span "Travel Approval" at bounding box center [61, 220] width 79 height 13
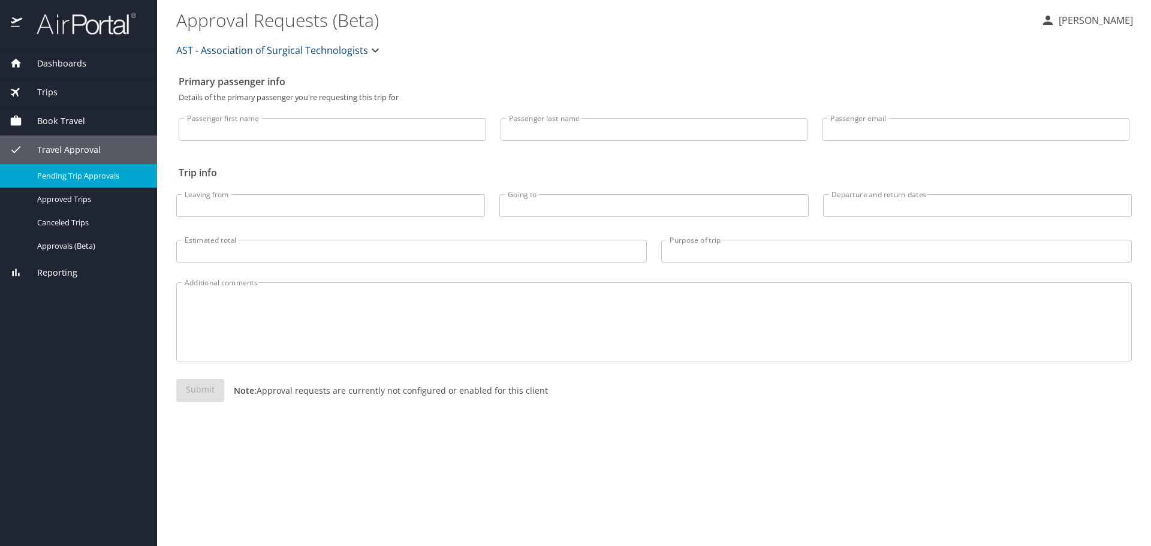
click at [79, 171] on span "Pending Trip Approvals" at bounding box center [90, 175] width 106 height 11
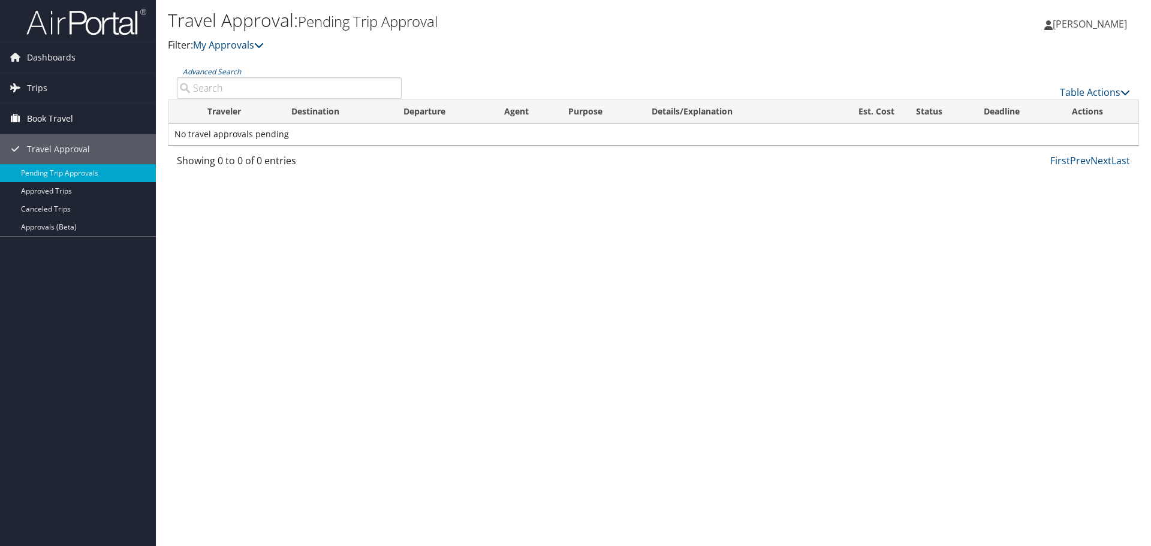
click at [53, 120] on span "Book Travel" at bounding box center [50, 119] width 46 height 30
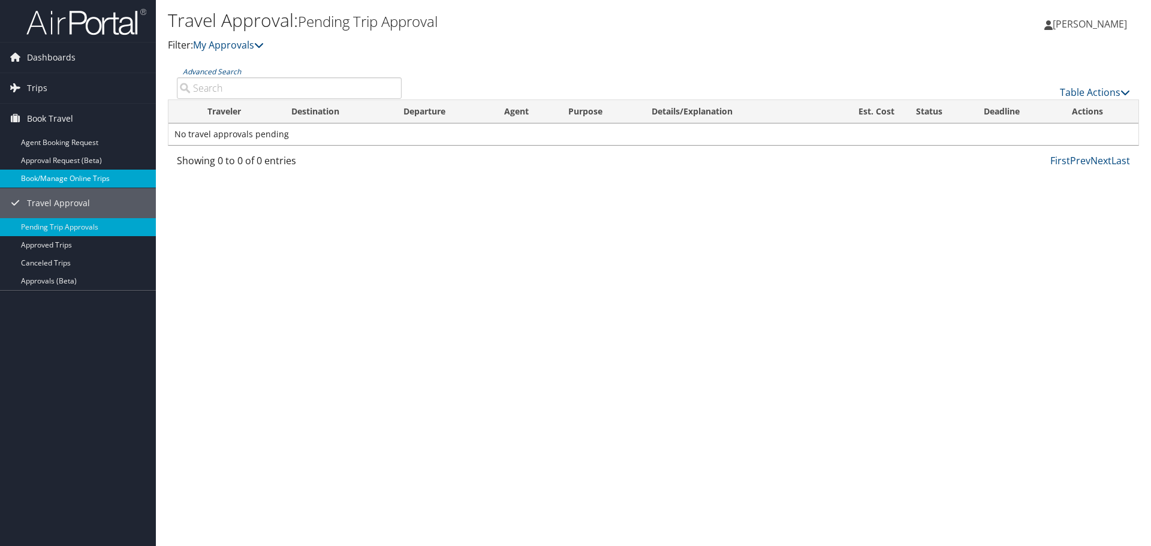
click at [69, 181] on link "Book/Manage Online Trips" at bounding box center [78, 179] width 156 height 18
click at [69, 182] on link "Book/Manage Online Trips" at bounding box center [78, 179] width 156 height 18
